Goal: Transaction & Acquisition: Purchase product/service

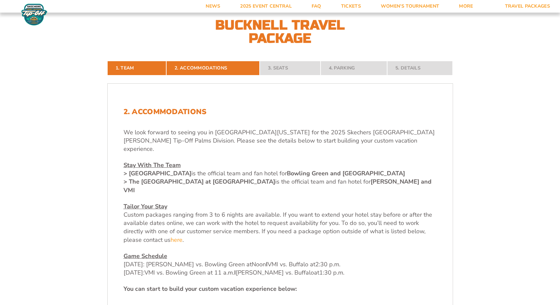
scroll to position [163, 0]
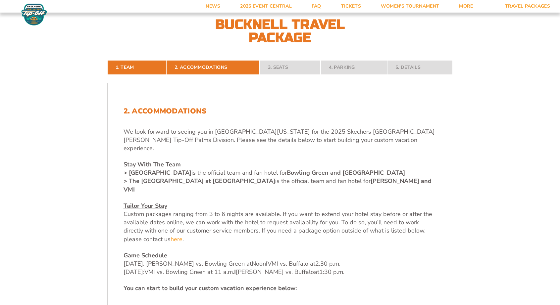
drag, startPoint x: 128, startPoint y: 172, endPoint x: 260, endPoint y: 174, distance: 132.1
click at [260, 177] on strong "> The [GEOGRAPHIC_DATA] at [GEOGRAPHIC_DATA]" at bounding box center [199, 181] width 152 height 8
copy strong "The [GEOGRAPHIC_DATA] at [GEOGRAPHIC_DATA]"
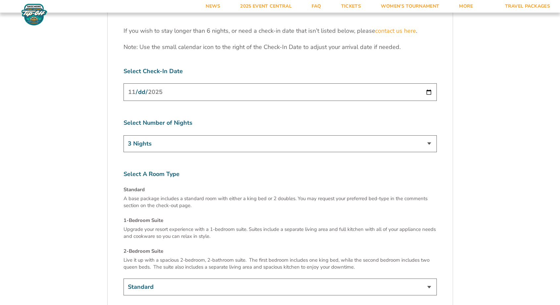
scroll to position [949, 0]
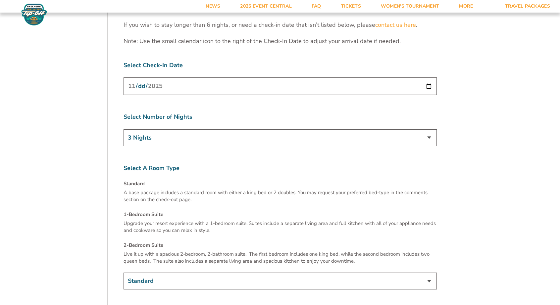
click at [166, 77] on input "[DATE]" at bounding box center [279, 86] width 313 height 18
click at [149, 77] on input "[DATE]" at bounding box center [279, 86] width 313 height 18
click at [426, 77] on input "[DATE]" at bounding box center [279, 86] width 313 height 18
type input "2025-11-22"
click at [160, 164] on label "Select A Room Type" at bounding box center [279, 168] width 313 height 8
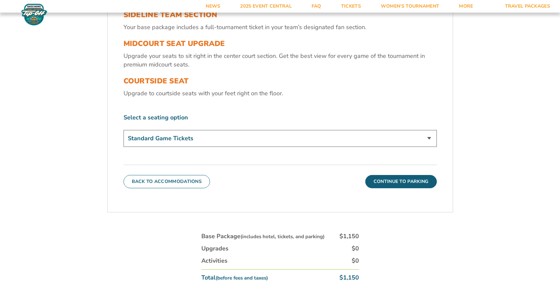
scroll to position [283, 0]
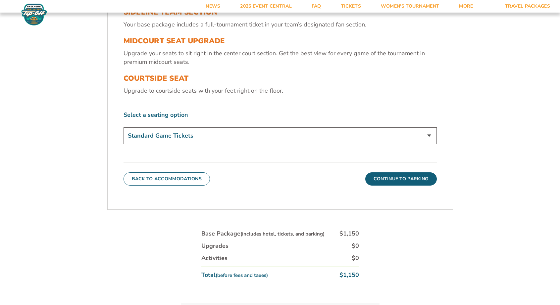
click at [311, 138] on select "Standard Game Tickets Midcourt Seat Upgrade (+$130 per person) Courtside Seat (…" at bounding box center [279, 135] width 313 height 17
click at [308, 115] on label "Select a seating option" at bounding box center [279, 115] width 313 height 8
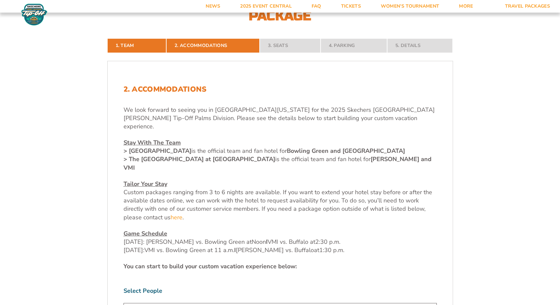
scroll to position [322, 0]
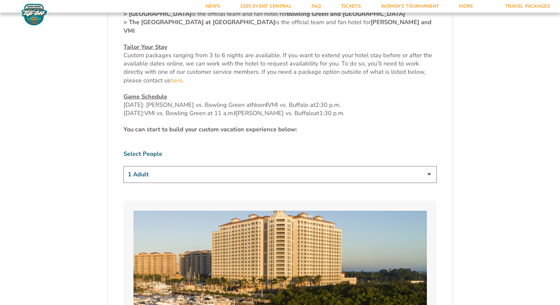
click at [180, 166] on select "1 Adult 2 Adults 3 Adults 4 Adults 2 Adults + 1 Child 2 Adults + 2 Children 2 A…" at bounding box center [279, 174] width 313 height 17
select select "2 Adults + 2 Children"
click at [123, 166] on select "1 Adult 2 Adults 3 Adults 4 Adults 2 Adults + 1 Child 2 Adults + 2 Children 2 A…" at bounding box center [279, 174] width 313 height 17
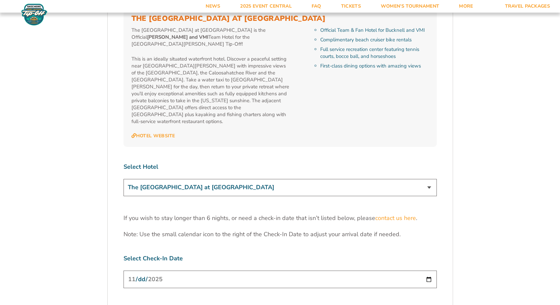
scroll to position [890, 0]
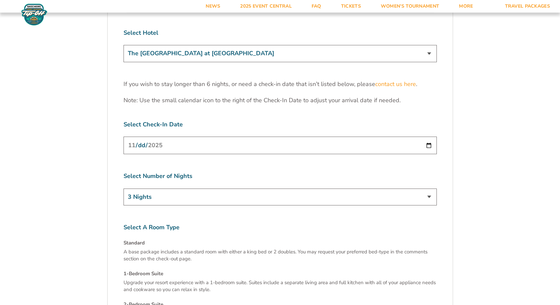
click at [160, 189] on select "3 Nights 4 Nights 5 Nights 6 Nights" at bounding box center [279, 197] width 313 height 17
click at [427, 137] on input "[DATE]" at bounding box center [279, 146] width 313 height 18
type input "2025-11-22"
click at [168, 189] on select "3 Nights 4 Nights 5 Nights 6 Nights" at bounding box center [279, 197] width 313 height 17
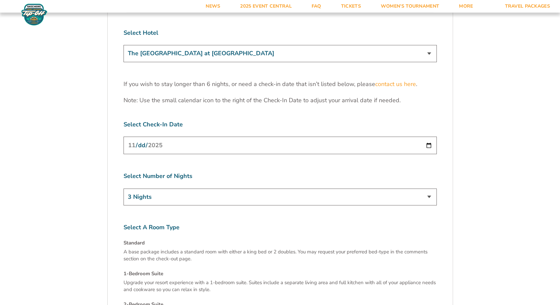
select select "4 Nights"
click at [123, 189] on select "3 Nights 4 Nights 5 Nights 6 Nights" at bounding box center [279, 197] width 313 height 17
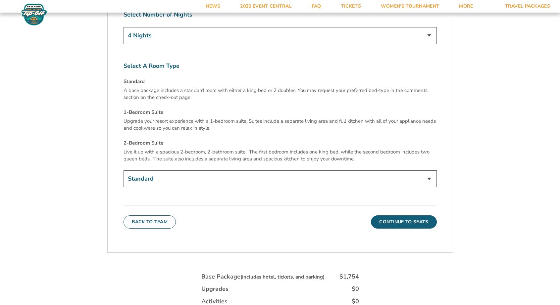
scroll to position [1058, 0]
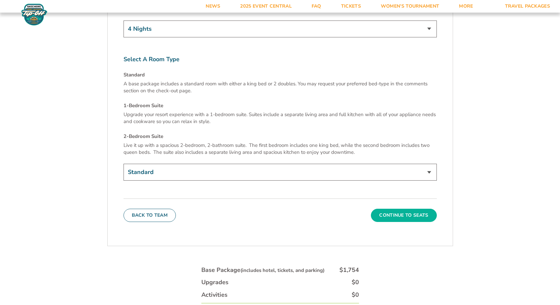
click at [394, 209] on button "Continue To Seats" at bounding box center [404, 215] width 66 height 13
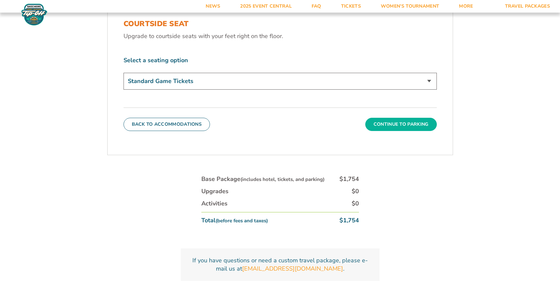
click at [397, 128] on button "Continue To Parking" at bounding box center [400, 124] width 71 height 13
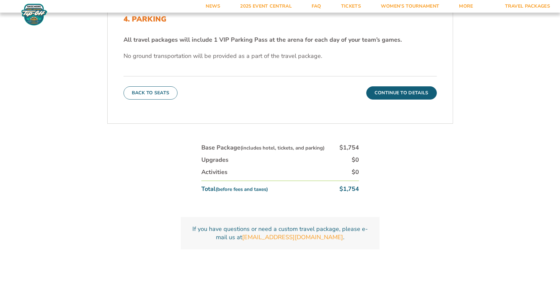
scroll to position [259, 0]
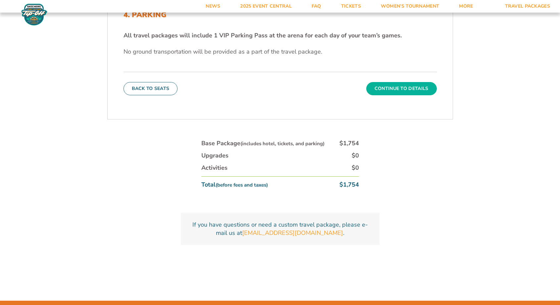
click at [386, 92] on button "Continue To Details" at bounding box center [401, 88] width 70 height 13
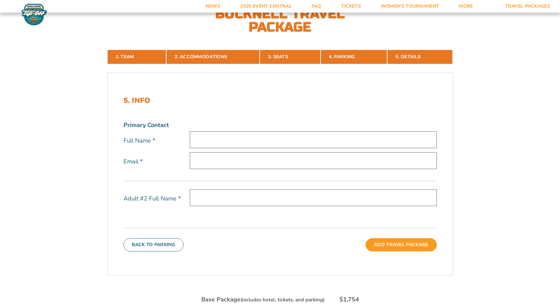
scroll to position [175, 0]
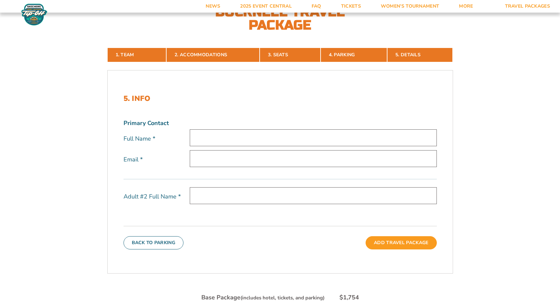
click at [244, 137] on input "text" at bounding box center [313, 137] width 247 height 17
type input "John Griffin"
type input "john.griffin1124@gmail.com"
click at [246, 185] on div "Primary Contact Full Name * John Griffin Email * john.griffin1124@gmail.com Adu…" at bounding box center [279, 167] width 313 height 97
click at [241, 195] on input "text" at bounding box center [313, 195] width 247 height 17
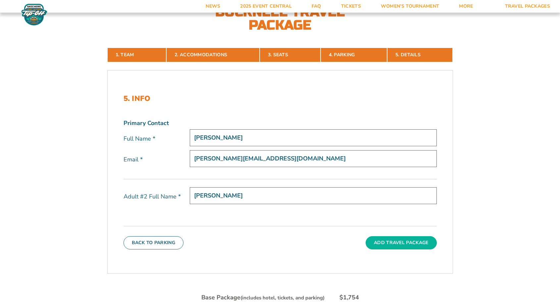
type input "brianna griffin"
click at [380, 246] on button "Add Travel Package" at bounding box center [400, 242] width 71 height 13
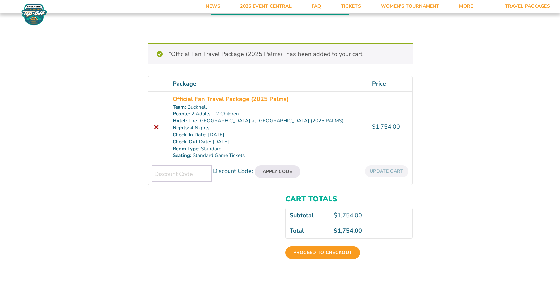
scroll to position [50, 0]
